Goal: Find specific page/section: Find specific page/section

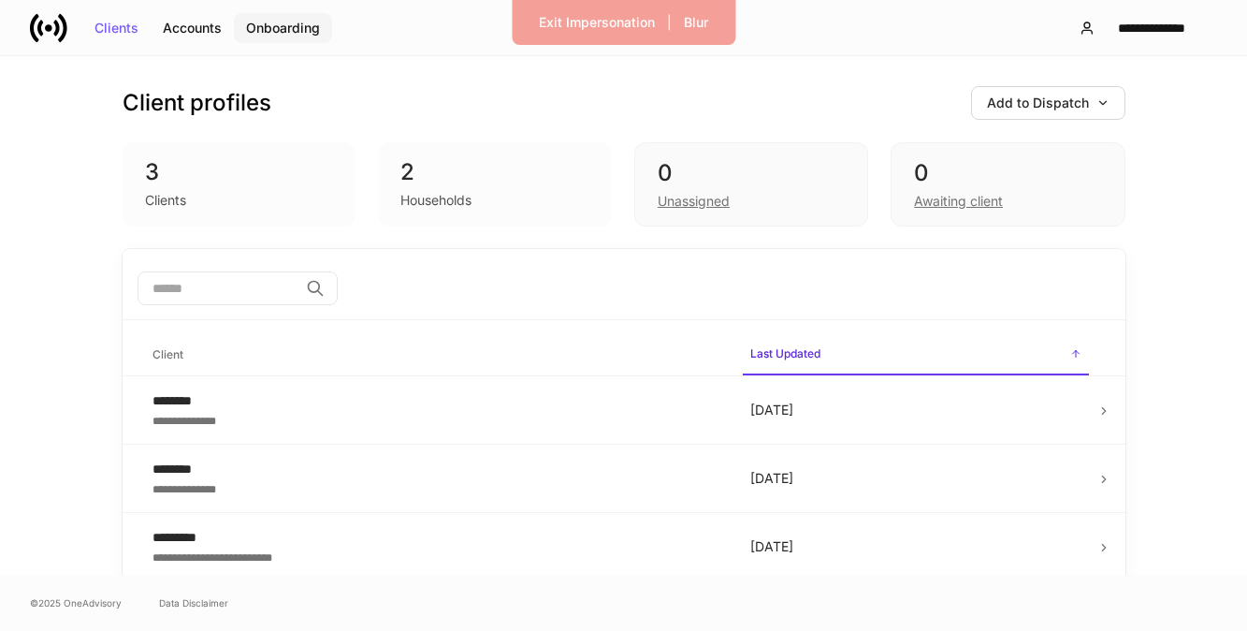
click at [277, 35] on div "Onboarding" at bounding box center [283, 28] width 74 height 13
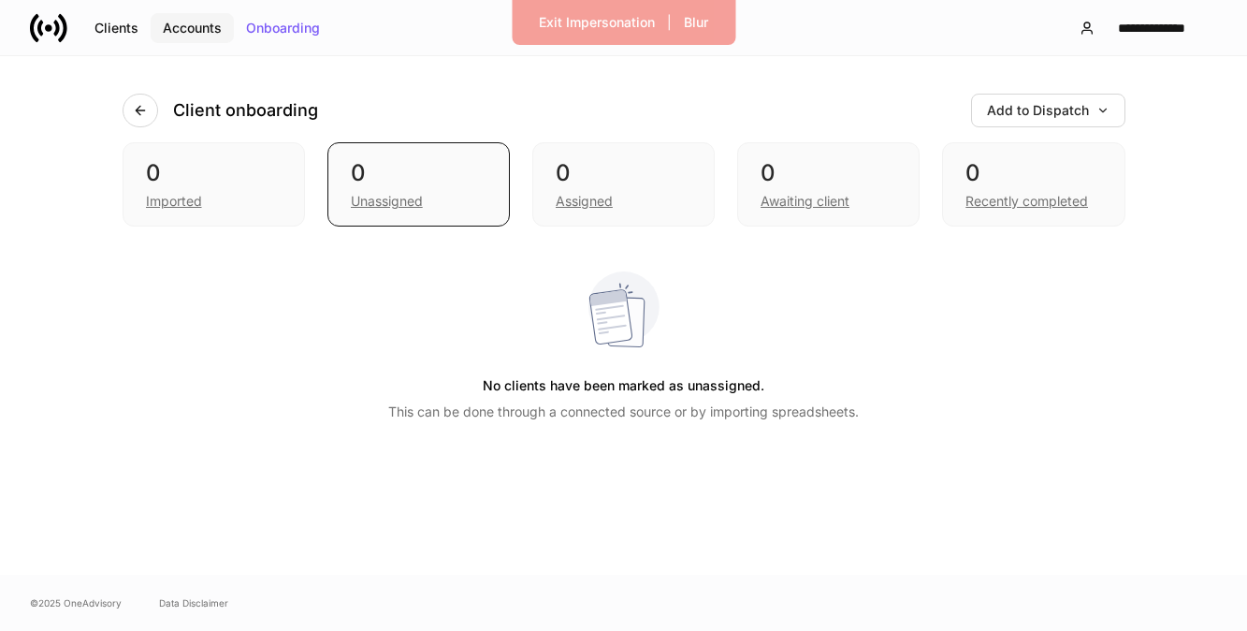
click at [205, 25] on div "Accounts" at bounding box center [192, 28] width 59 height 13
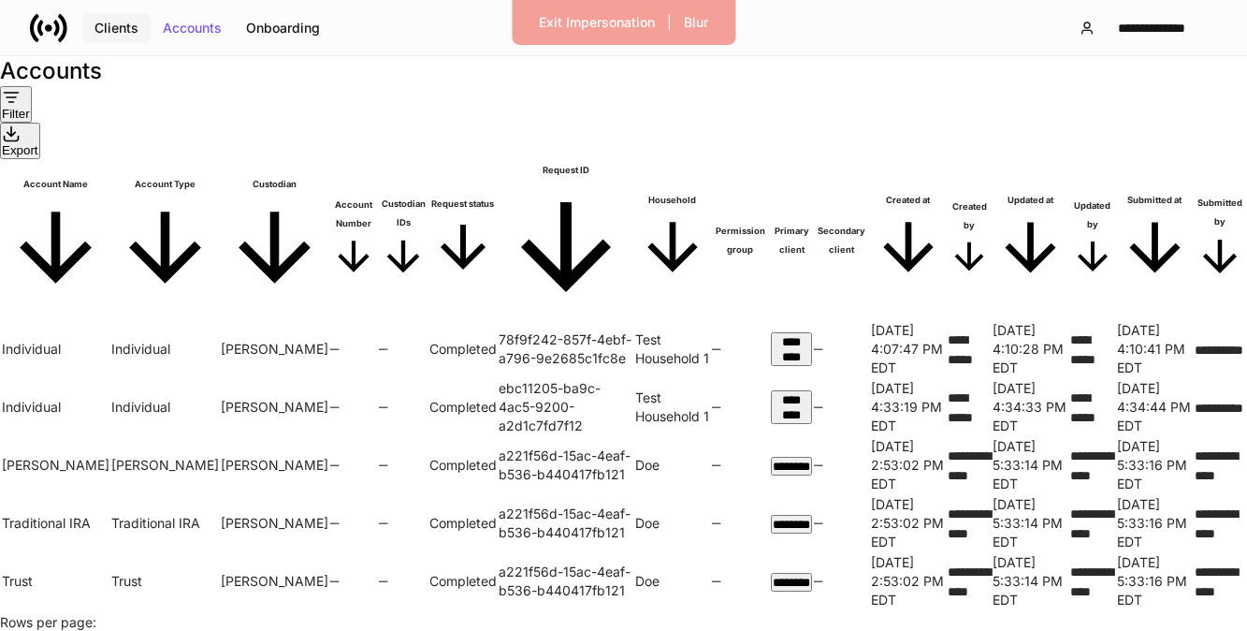
click at [114, 25] on div "Clients" at bounding box center [116, 28] width 44 height 13
